Goal: Task Accomplishment & Management: Complete application form

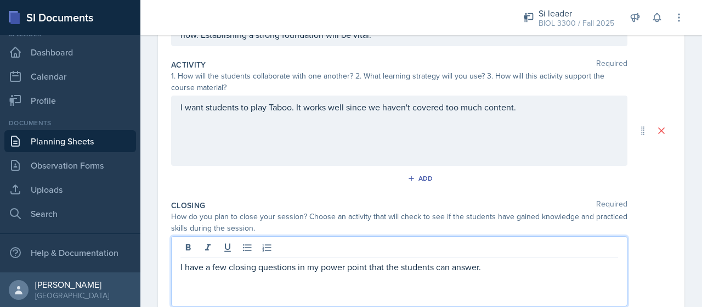
scroll to position [190, 0]
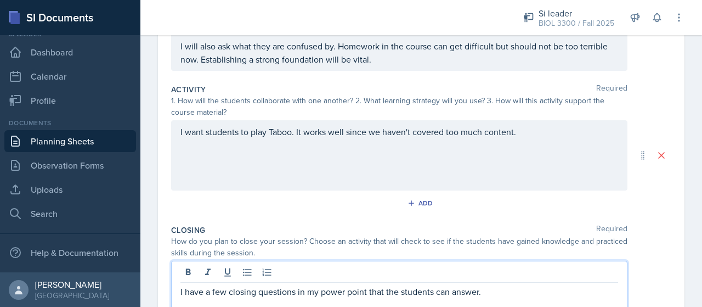
click at [421, 123] on div "I want students to play Taboo. It works well since we haven't covered too much …" at bounding box center [399, 155] width 456 height 70
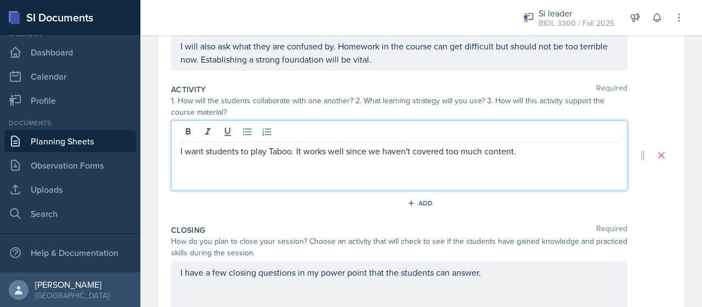
scroll to position [210, 0]
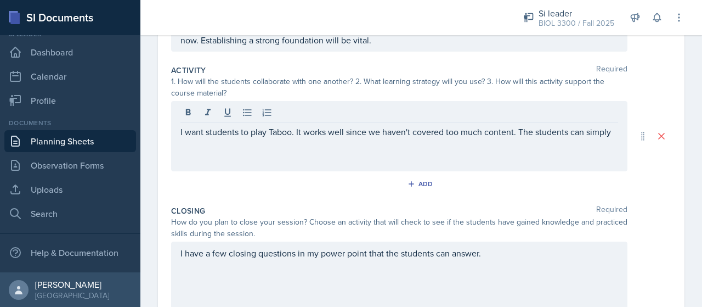
click at [256, 255] on p "I have a few closing questions in my power point that the students can answer." at bounding box center [400, 252] width 438 height 13
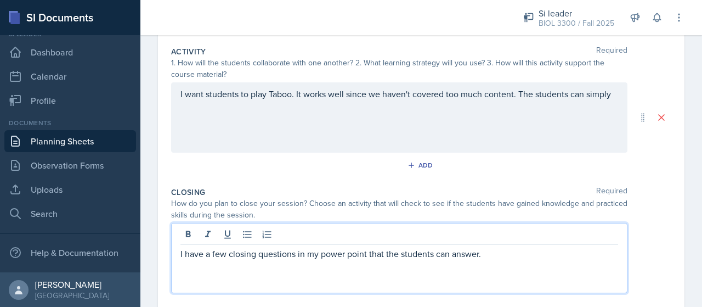
click at [337, 141] on div "I want students to play Taboo. It works well since we haven't covered too much …" at bounding box center [399, 117] width 456 height 70
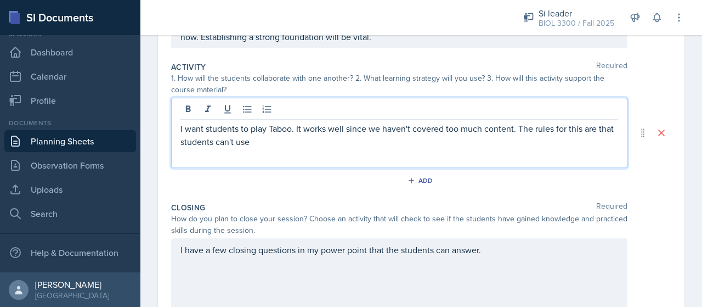
scroll to position [209, 0]
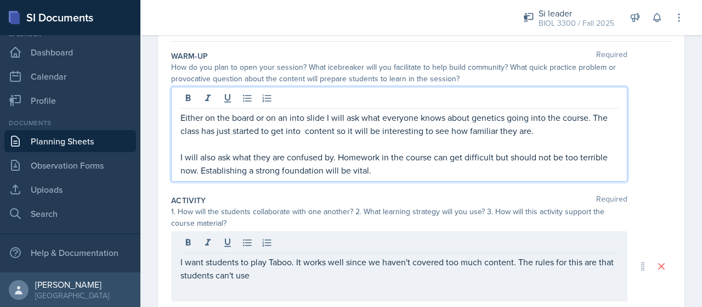
click at [548, 111] on p "Either on the board or on an into slide I will ask what everyone knows about ge…" at bounding box center [400, 124] width 438 height 26
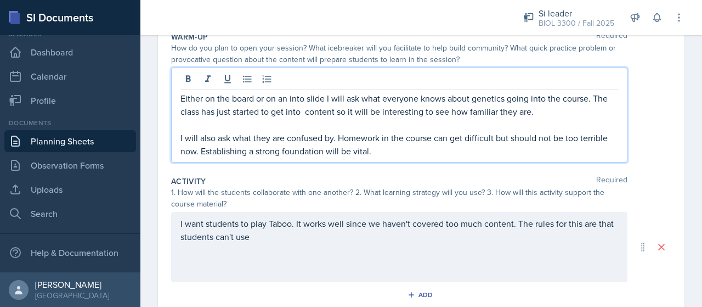
click at [553, 108] on p "Either on the board or on an into slide I will ask what everyone knows about ge…" at bounding box center [400, 105] width 438 height 26
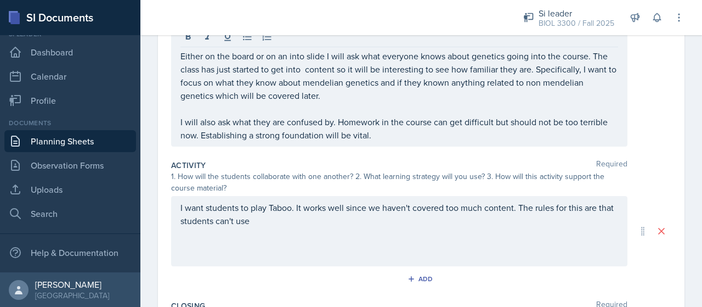
click at [418, 251] on div "I want students to play Taboo. It works well since we haven't covered too much …" at bounding box center [399, 231] width 456 height 70
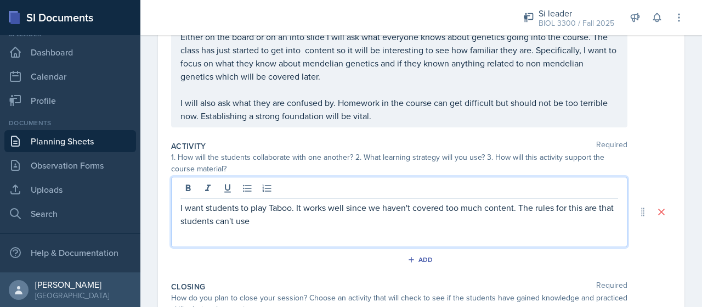
click at [319, 212] on p "I want students to play Taboo. It works well since we haven't covered too much …" at bounding box center [400, 214] width 438 height 26
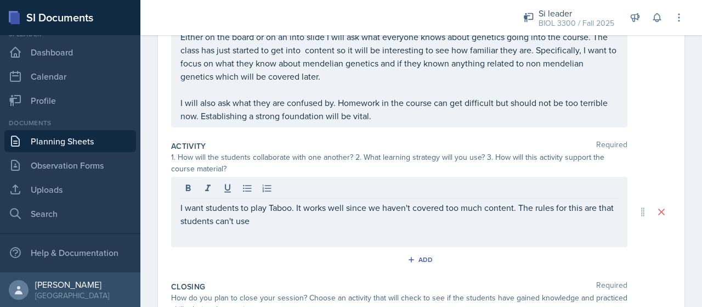
click at [490, 198] on div "I want students to play Taboo. It works well since we haven't covered too much …" at bounding box center [399, 212] width 456 height 70
click at [258, 227] on div "I want students to play Taboo. It works well since we haven't covered too much …" at bounding box center [399, 212] width 456 height 70
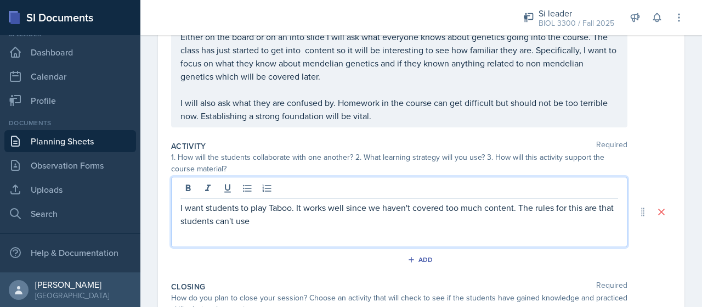
click at [319, 220] on p "I want students to play Taboo. It works well since we haven't covered too much …" at bounding box center [400, 214] width 438 height 26
click at [572, 210] on p "I want students to play Taboo. It works well since we haven't covered too much …" at bounding box center [400, 214] width 438 height 26
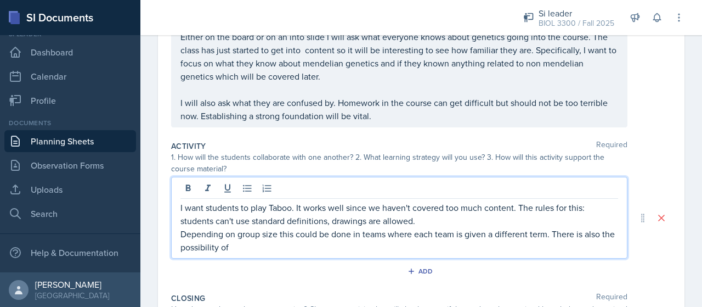
click at [552, 233] on p "Depending on group size this could be done in teams where each team is given a …" at bounding box center [400, 240] width 438 height 26
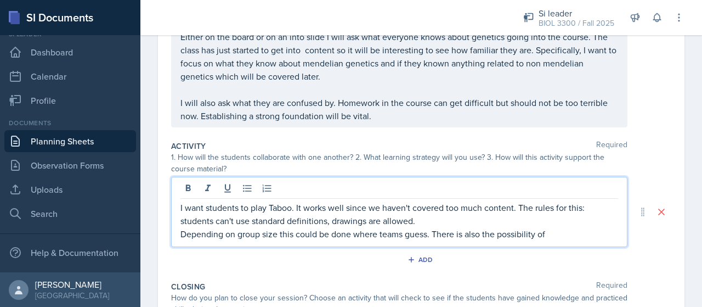
click at [331, 155] on div "1. How will the students collaborate with one another? 2. What learning strateg…" at bounding box center [399, 162] width 456 height 23
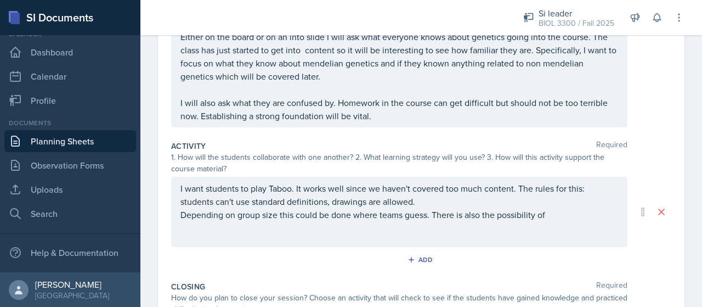
click at [429, 227] on div "I want students to play Taboo. It works well since we haven't covered too much …" at bounding box center [399, 212] width 456 height 70
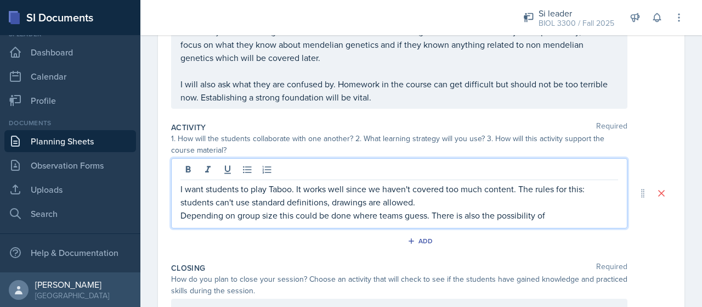
click at [432, 220] on div "I want students to play Taboo. It works well since we haven't covered too much …" at bounding box center [399, 193] width 456 height 70
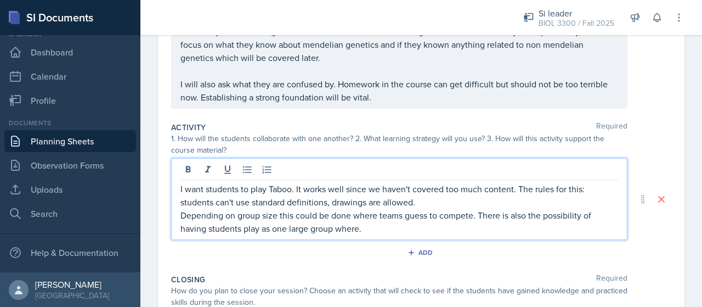
click at [469, 201] on p "I want students to play Taboo. It works well since we haven't covered too much …" at bounding box center [400, 195] width 438 height 26
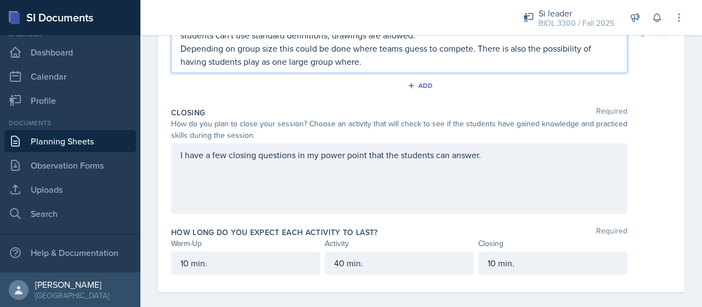
click at [404, 190] on div "I have a few closing questions in my power point that the students can answer." at bounding box center [399, 178] width 456 height 70
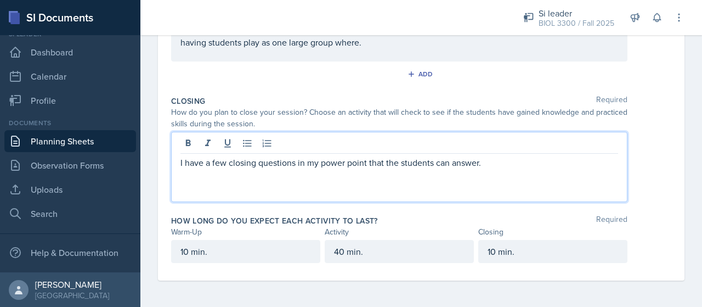
scroll to position [343, 0]
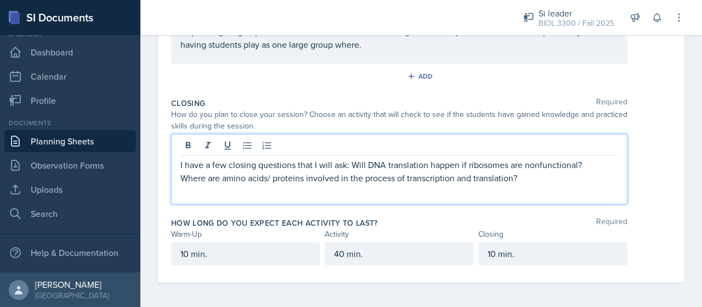
click at [360, 150] on div at bounding box center [400, 147] width 438 height 18
click at [352, 174] on p "Where are amino acids/ proteins involved in the process of transcription and tr…" at bounding box center [400, 177] width 438 height 13
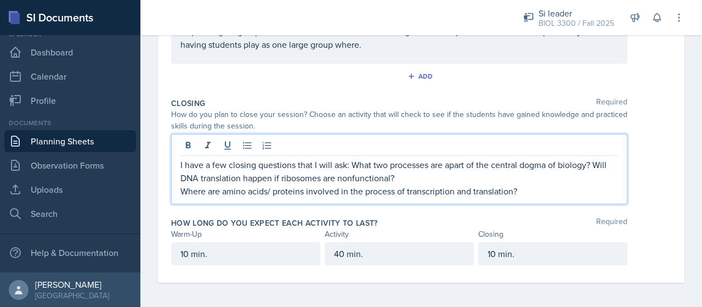
click at [272, 171] on p "I have a few closing questions that I will ask: What two processes are apart of…" at bounding box center [400, 171] width 438 height 26
click at [281, 181] on p "I have a few closing questions that I will ask: What two processes are apart of…" at bounding box center [400, 171] width 438 height 26
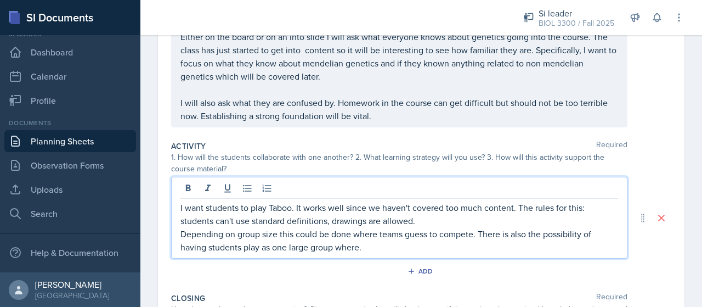
scroll to position [179, 0]
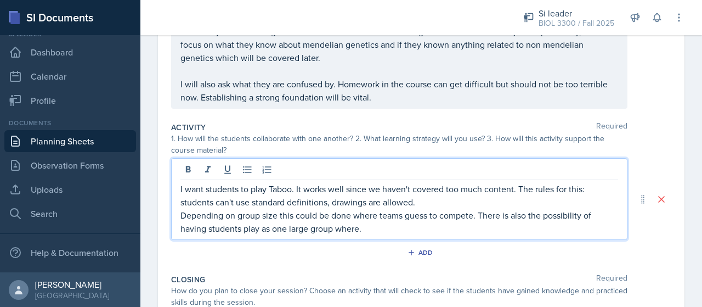
click at [363, 206] on p "I want students to play Taboo. It works well since we haven't covered too much …" at bounding box center [400, 195] width 438 height 26
click at [302, 187] on p "I want students to play Taboo. It works well since we haven't covered too much …" at bounding box center [400, 195] width 438 height 26
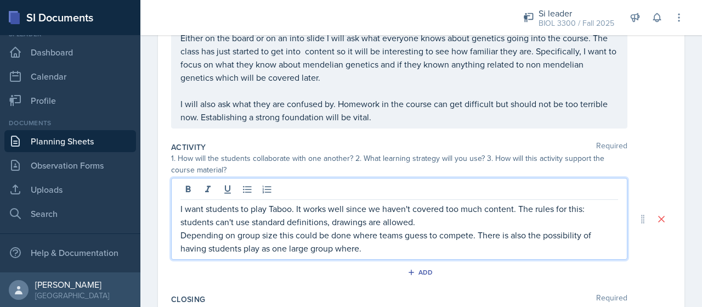
scroll to position [157, 0]
click at [366, 146] on div "Activity Required" at bounding box center [421, 148] width 500 height 11
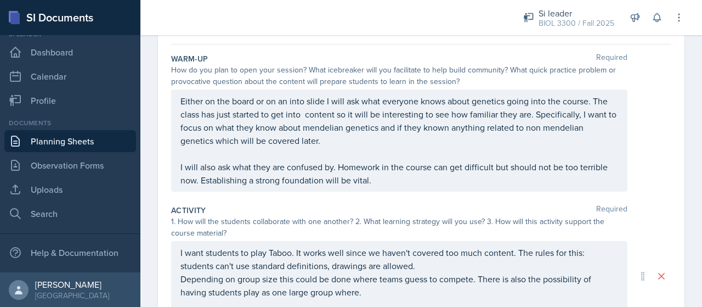
scroll to position [95, 0]
click at [350, 207] on div "Activity Required" at bounding box center [421, 210] width 500 height 11
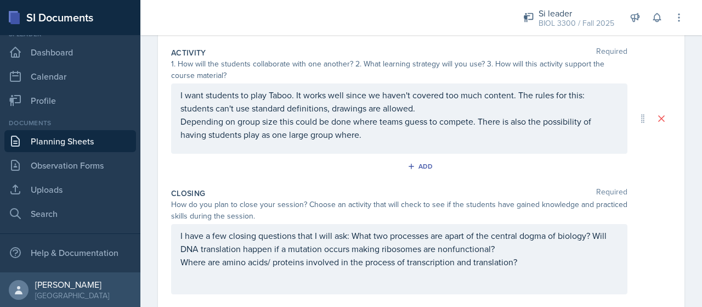
scroll to position [251, 0]
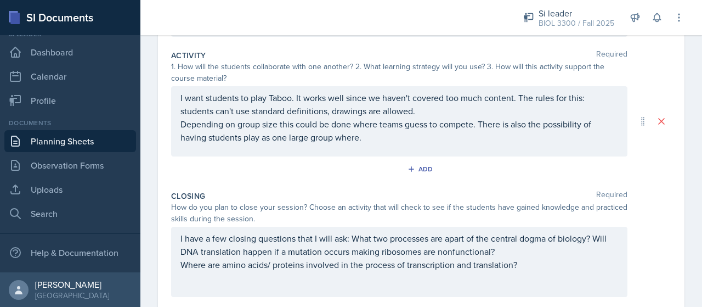
click at [448, 103] on p "I want students to play Taboo. It works well since we haven't covered too much …" at bounding box center [400, 104] width 438 height 26
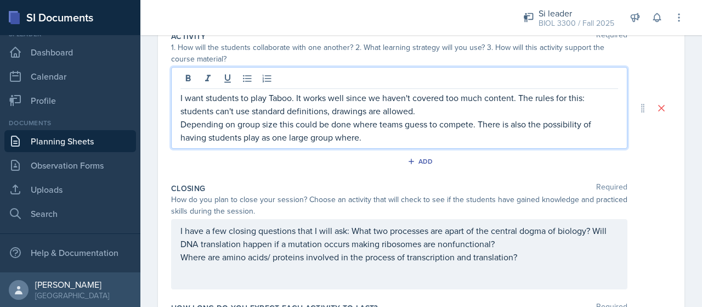
click at [679, 77] on div "Date August 26th, 2025 August 2025 27 28 29 30 31 1 2 3 4 5 6 7 8 9 10 11 12 13…" at bounding box center [421, 105] width 562 height 578
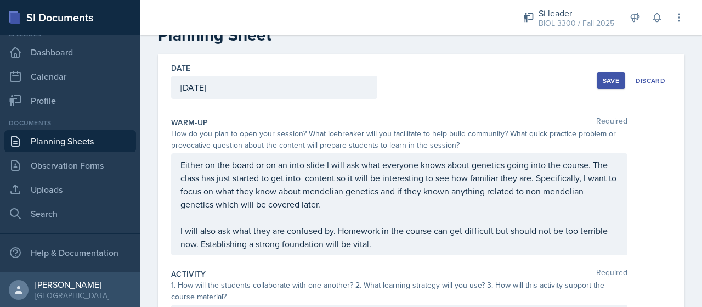
scroll to position [40, 0]
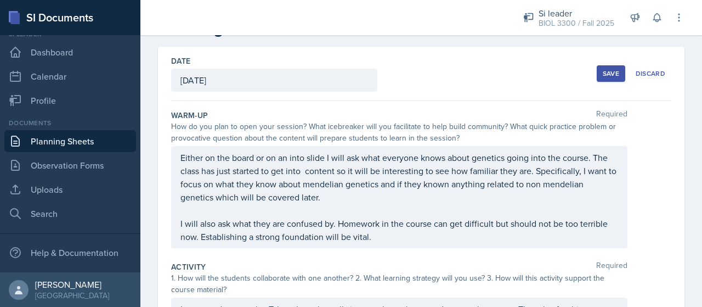
click at [318, 155] on p "Either on the board or on an into slide I will ask what everyone knows about ge…" at bounding box center [400, 177] width 438 height 53
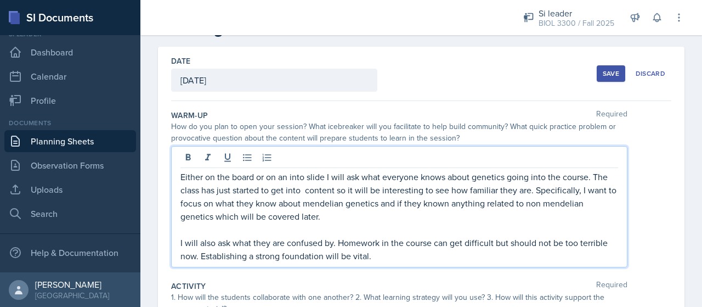
scroll to position [58, 0]
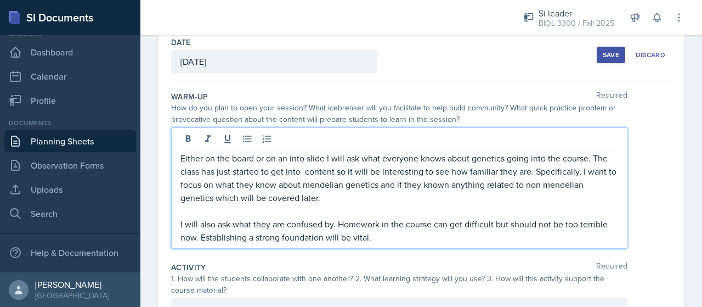
click at [296, 162] on p "Either on the board or on an into slide I will ask what everyone knows about ge…" at bounding box center [400, 177] width 438 height 53
click at [166, 177] on div "Date August 26th, 2025 August 2025 27 28 29 30 31 1 2 3 4 5 6 7 8 9 10 11 12 13…" at bounding box center [421, 307] width 527 height 559
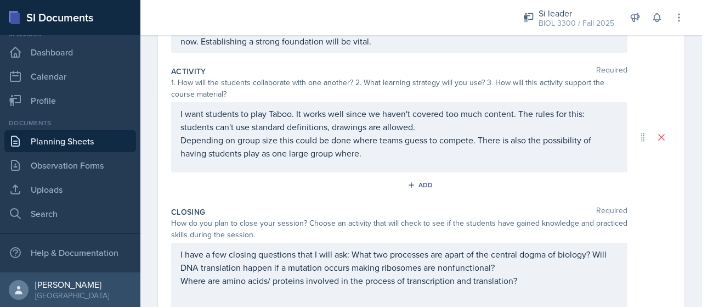
scroll to position [263, 0]
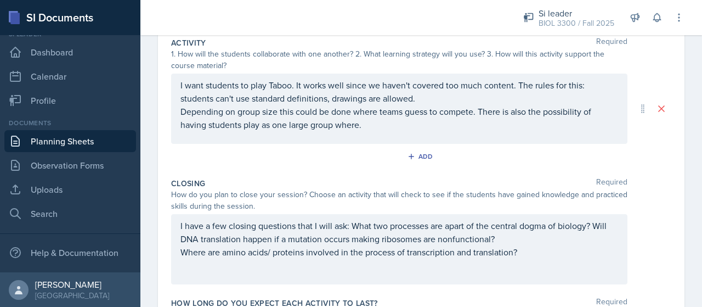
click at [423, 92] on div "I want students to play Taboo. It works well since we haven't covered too much …" at bounding box center [399, 109] width 456 height 70
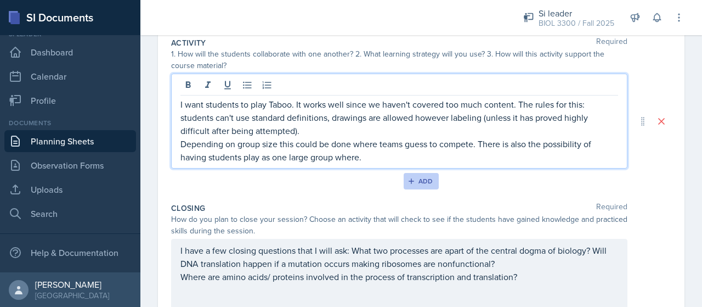
click at [411, 184] on button "Add" at bounding box center [422, 181] width 36 height 16
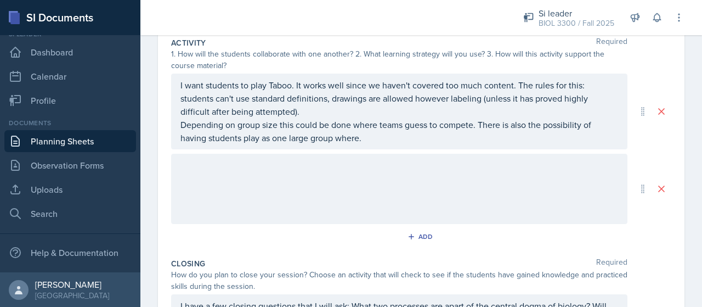
click at [385, 182] on div at bounding box center [399, 189] width 456 height 70
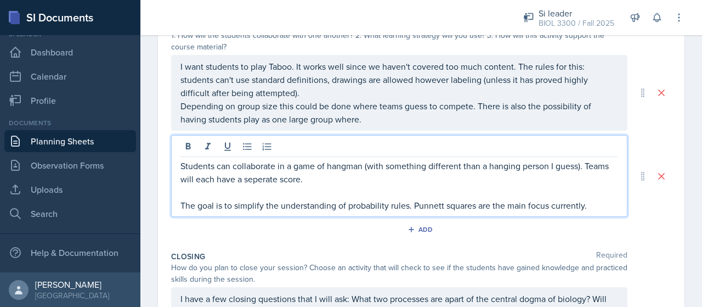
click at [385, 182] on p "Students can collaborate in a game of hangman (with something different than a …" at bounding box center [400, 172] width 438 height 26
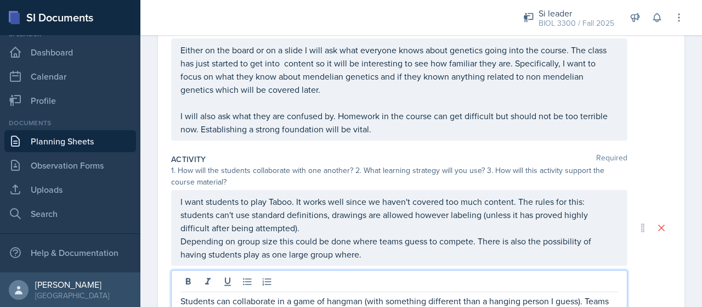
scroll to position [0, 0]
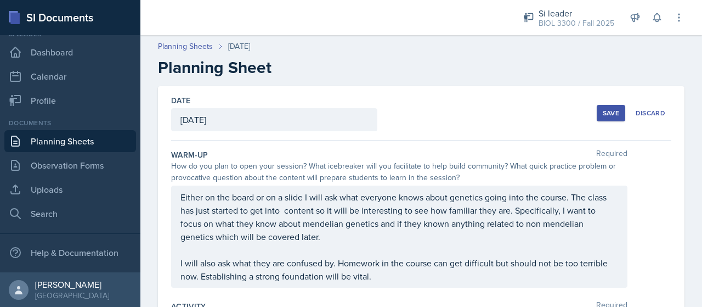
click at [323, 292] on div "Warm-Up Required How do you plan to open your session? What icebreaker will you…" at bounding box center [421, 220] width 500 height 151
click at [236, 206] on div "Either on the board or on a slide I will ask what everyone knows about genetics…" at bounding box center [399, 236] width 456 height 102
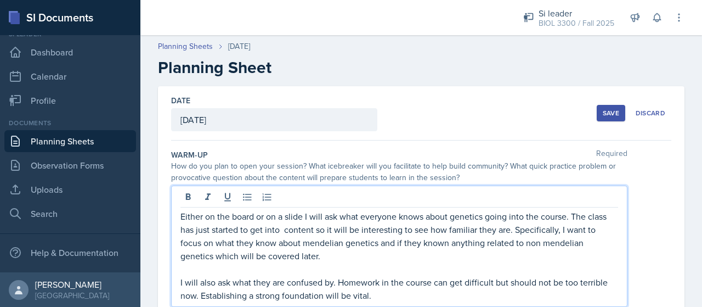
click at [188, 218] on p "Either on the board or on a slide I will ask what everyone knows about genetics…" at bounding box center [400, 236] width 438 height 53
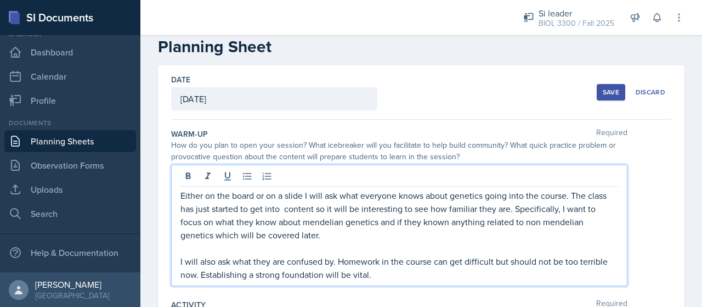
scroll to position [21, 0]
click at [574, 195] on p "Either on the board or on a slide I will ask what everyone knows about genetics…" at bounding box center [400, 214] width 438 height 53
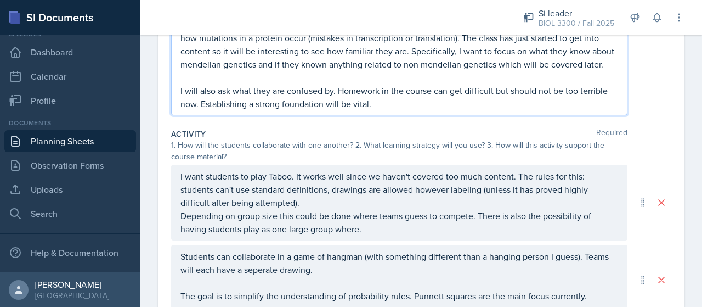
scroll to position [235, 0]
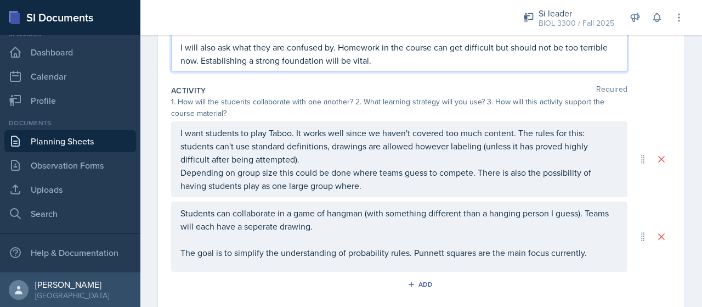
click at [402, 188] on p "Depending on group size this could be done where teams guess to compete. There …" at bounding box center [400, 179] width 438 height 26
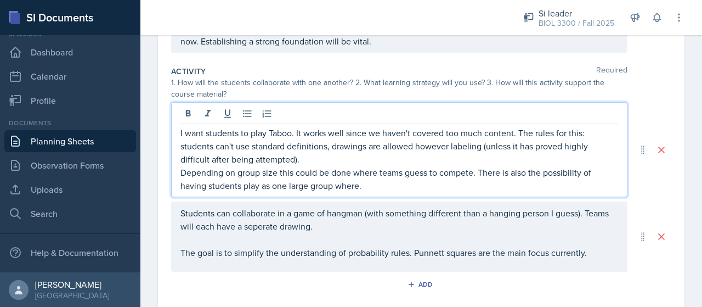
click at [394, 225] on div "Students can collaborate in a game of hangman (with something different than a …" at bounding box center [399, 236] width 456 height 70
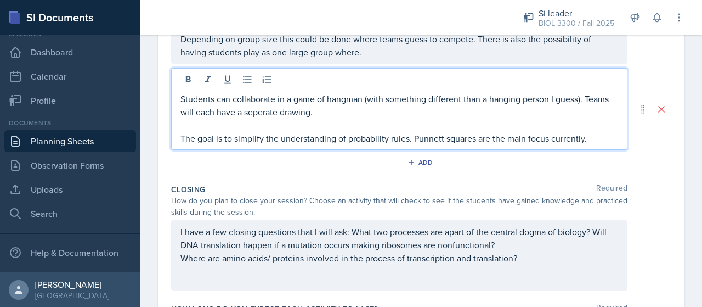
scroll to position [365, 0]
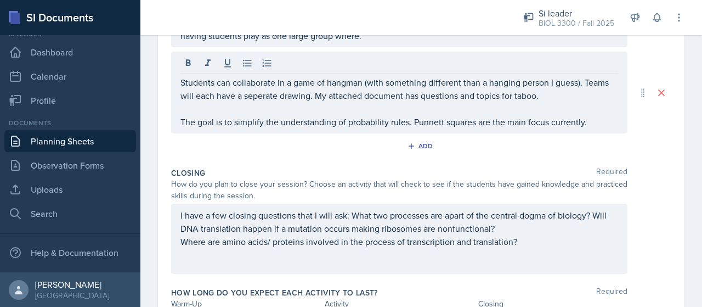
click at [225, 159] on div "Add" at bounding box center [421, 148] width 500 height 21
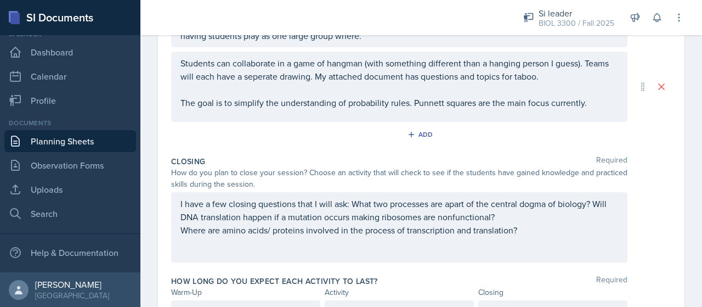
click at [216, 184] on div "How do you plan to close your session? Choose an activity that will check to se…" at bounding box center [399, 178] width 456 height 23
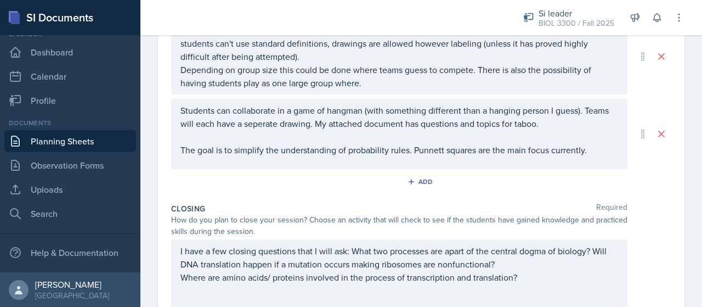
scroll to position [255, 0]
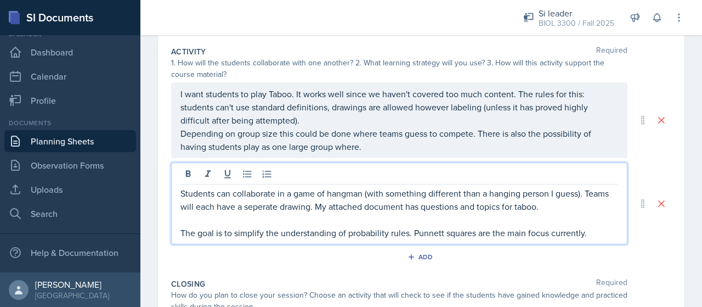
click at [241, 187] on p "Students can collaborate in a game of hangman (with something different than a …" at bounding box center [400, 200] width 438 height 26
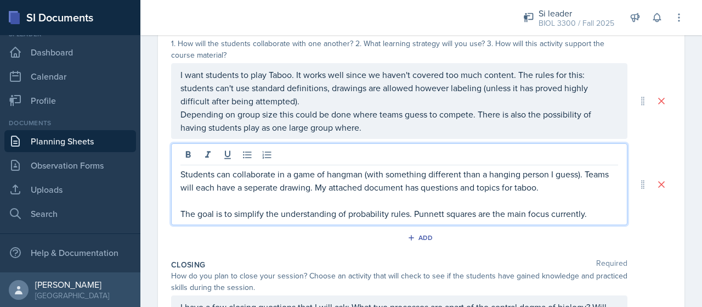
click at [256, 194] on p "Students can collaborate in a game of hangman (with something different than a …" at bounding box center [400, 180] width 438 height 26
click at [596, 189] on p "Students can collaborate in a game of hangman (with something different than a …" at bounding box center [400, 180] width 438 height 26
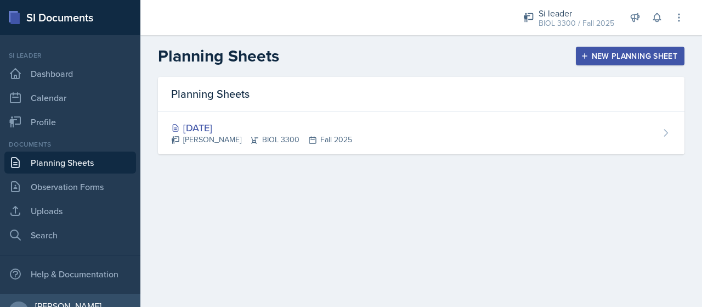
click at [642, 60] on div "New Planning Sheet" at bounding box center [630, 56] width 94 height 9
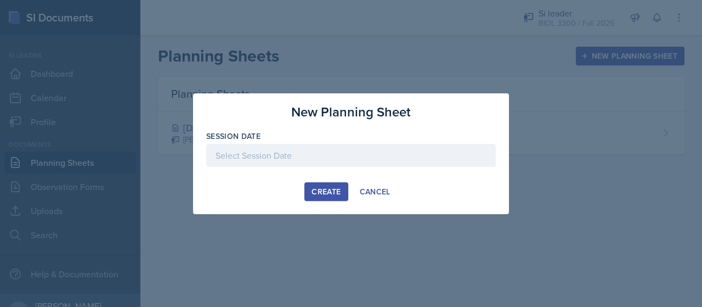
click at [270, 163] on div at bounding box center [351, 155] width 290 height 23
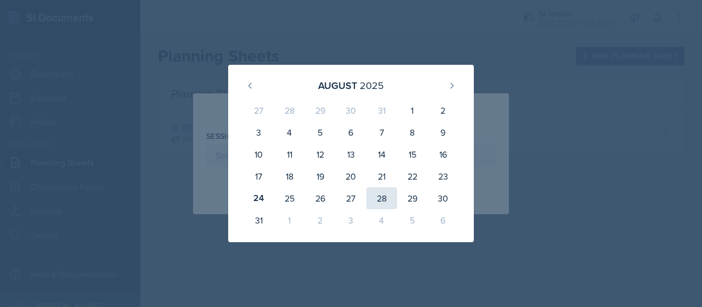
click at [392, 196] on div "28" at bounding box center [381, 198] width 31 height 22
type input "[DATE]"
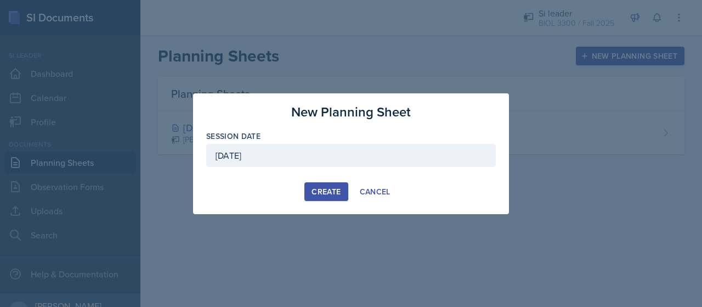
click at [338, 198] on button "Create" at bounding box center [325, 191] width 43 height 19
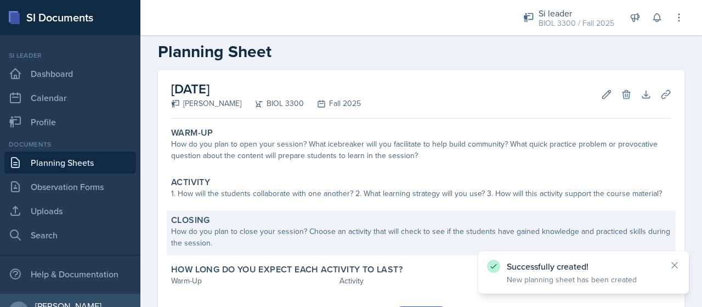
scroll to position [50, 0]
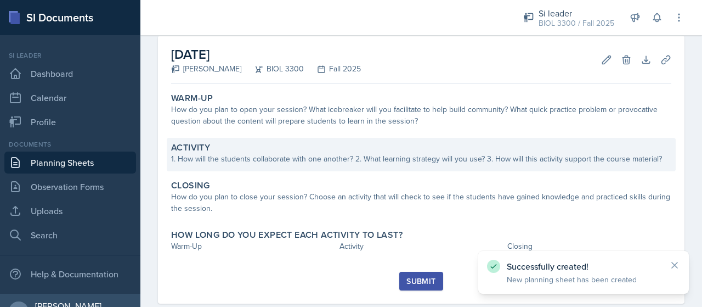
click at [289, 167] on div "Activity 1. How will the students collaborate with one another? 2. What learnin…" at bounding box center [421, 154] width 509 height 33
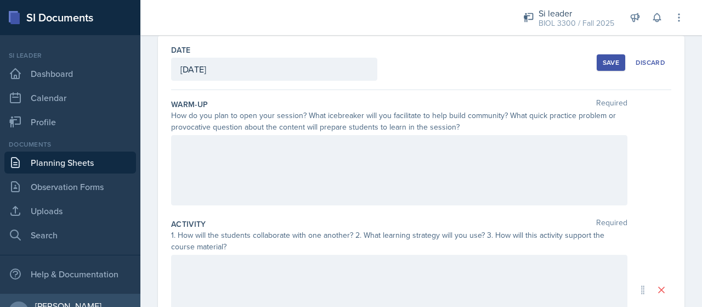
click at [289, 167] on div at bounding box center [399, 170] width 456 height 70
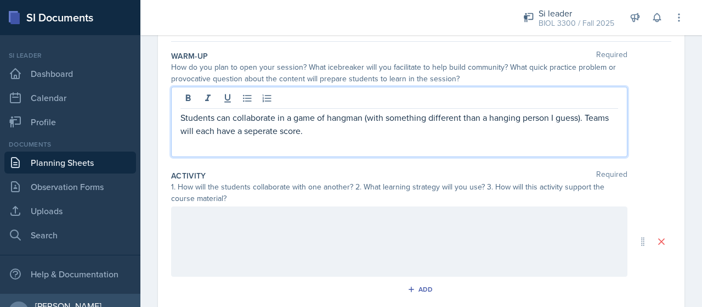
scroll to position [99, 0]
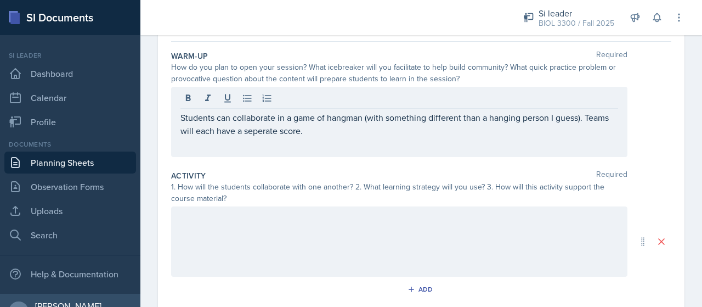
click at [285, 236] on div at bounding box center [399, 241] width 456 height 70
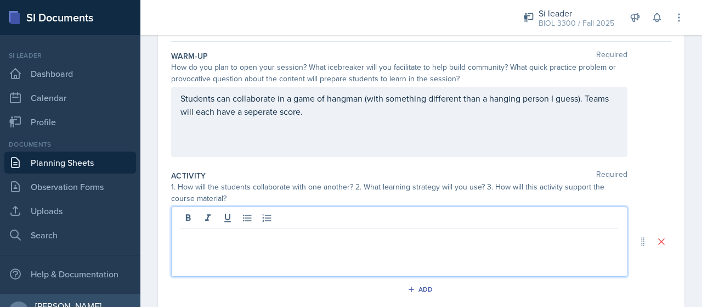
scroll to position [118, 0]
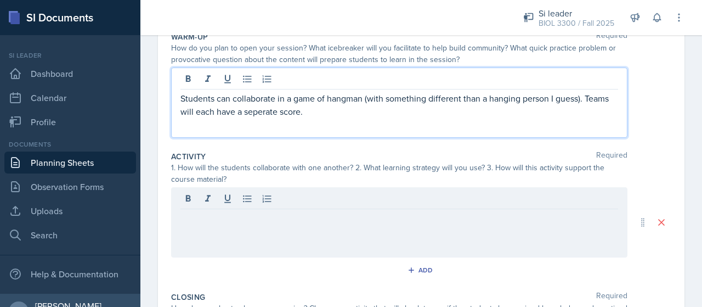
click at [330, 93] on p "Students can collaborate in a game of hangman (with something different than a …" at bounding box center [400, 105] width 438 height 26
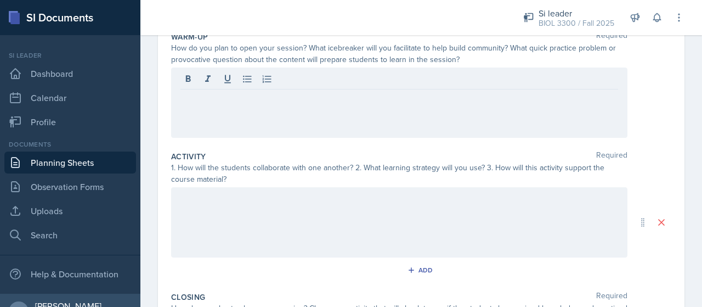
click at [316, 219] on div at bounding box center [399, 222] width 456 height 70
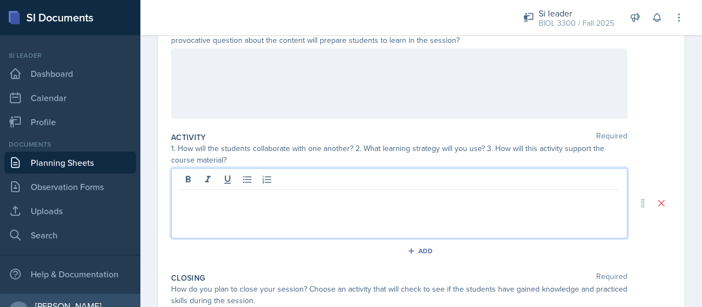
paste div
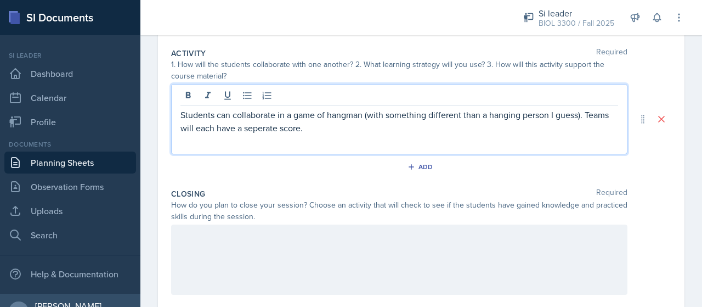
scroll to position [228, 0]
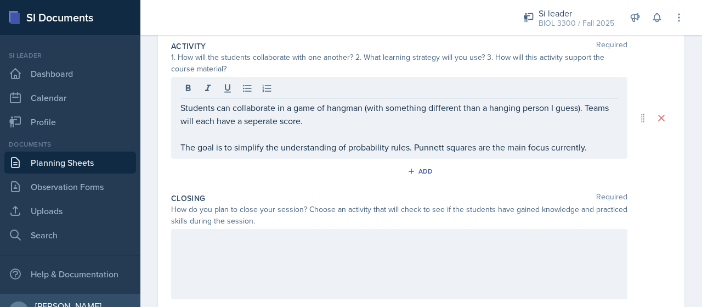
click at [419, 98] on div "Students can collaborate in a game of hangman (with something different than a …" at bounding box center [399, 118] width 456 height 82
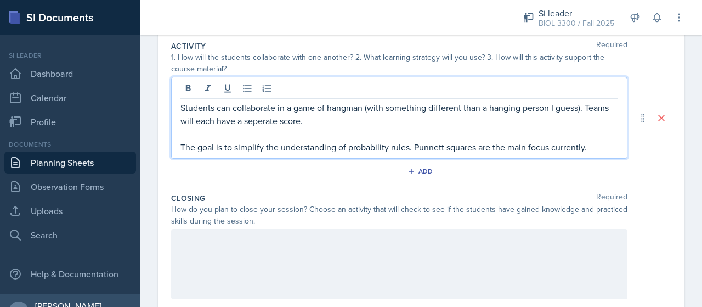
click at [405, 115] on p "Students can collaborate in a game of hangman (with something different than a …" at bounding box center [400, 114] width 438 height 26
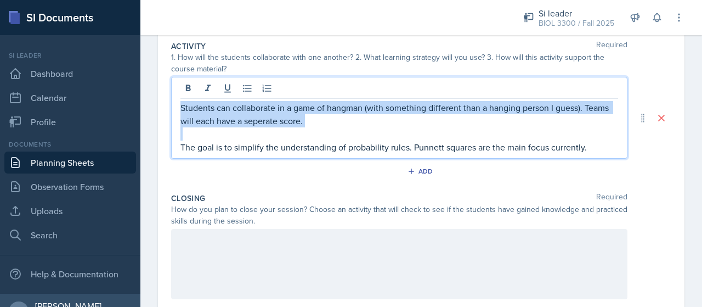
copy div "Students can collaborate in a game of hangman (with something different than a …"
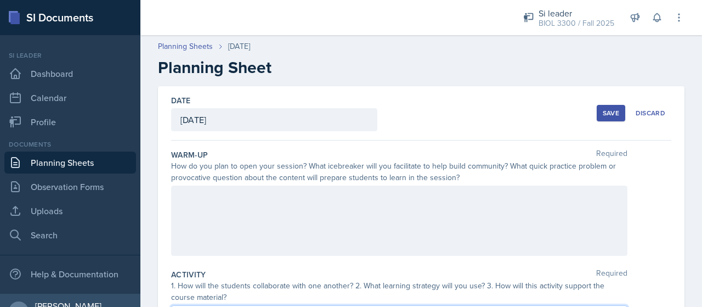
click at [283, 182] on div "How do you plan to open your session? What icebreaker will you facilitate to he…" at bounding box center [399, 171] width 456 height 23
click at [285, 188] on div at bounding box center [399, 220] width 456 height 70
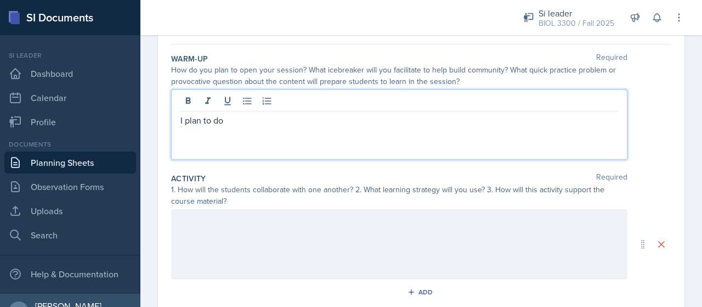
click at [334, 248] on div at bounding box center [399, 244] width 456 height 70
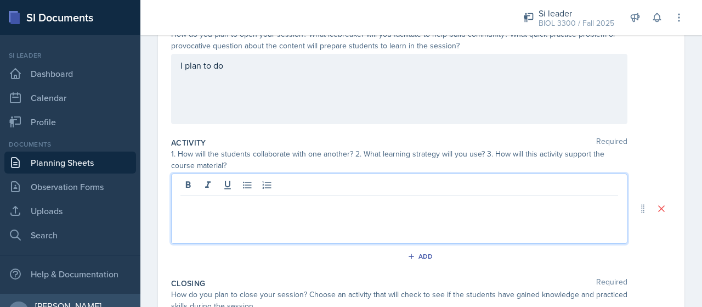
scroll to position [153, 0]
